Goal: Navigation & Orientation: Find specific page/section

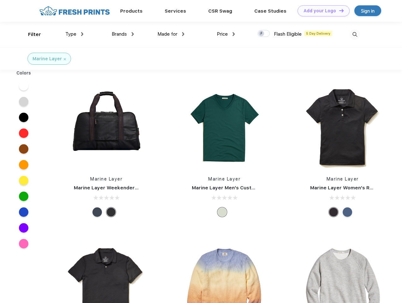
click at [321, 11] on link "Add your Logo Design Tool" at bounding box center [323, 10] width 52 height 11
click at [0, 0] on div "Design Tool" at bounding box center [0, 0] width 0 height 0
click at [338, 10] on link "Add your Logo Design Tool" at bounding box center [323, 10] width 52 height 11
click at [30, 34] on div "Filter" at bounding box center [34, 34] width 13 height 7
click at [74, 34] on span "Type" at bounding box center [70, 34] width 11 height 6
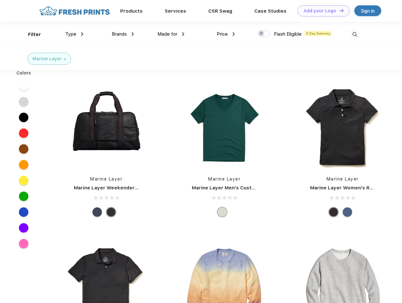
click at [123, 34] on span "Brands" at bounding box center [119, 34] width 15 height 6
click at [171, 34] on span "Made for" at bounding box center [167, 34] width 20 height 6
click at [226, 34] on span "Price" at bounding box center [222, 34] width 11 height 6
click at [264, 34] on div at bounding box center [263, 33] width 12 height 7
click at [261, 34] on input "checkbox" at bounding box center [259, 32] width 4 height 4
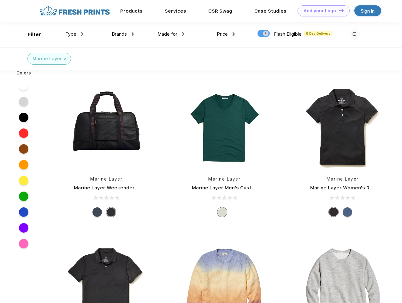
click at [354, 34] on img at bounding box center [354, 34] width 10 height 10
